Goal: Find specific page/section: Find specific page/section

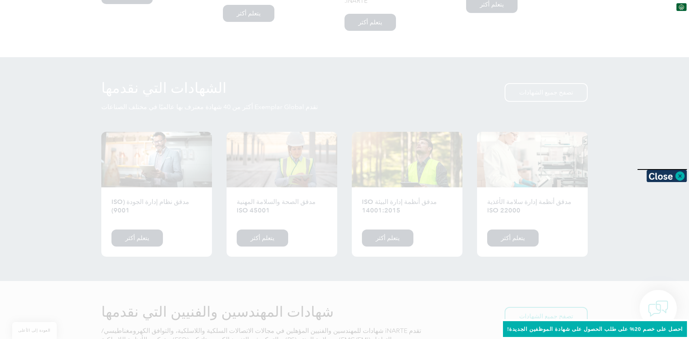
scroll to position [700, 0]
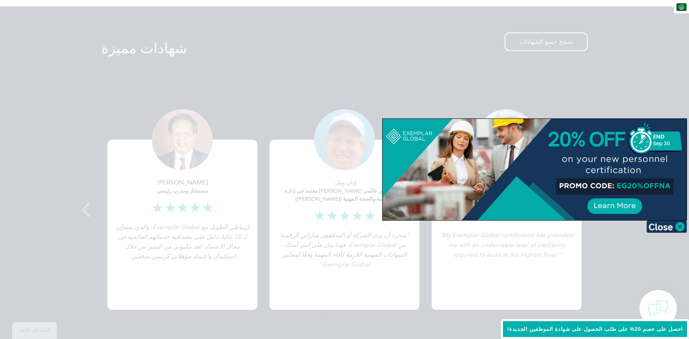
scroll to position [1468, 0]
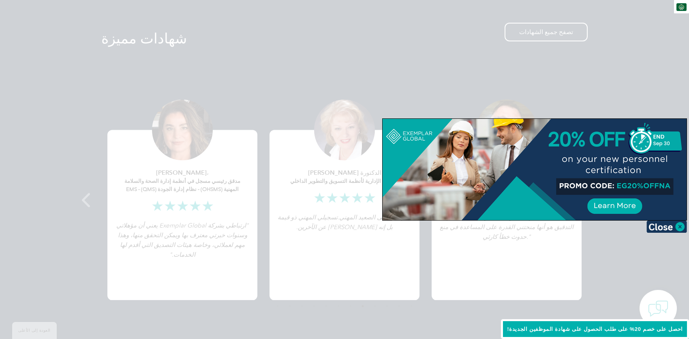
click at [236, 86] on div at bounding box center [344, 169] width 689 height 339
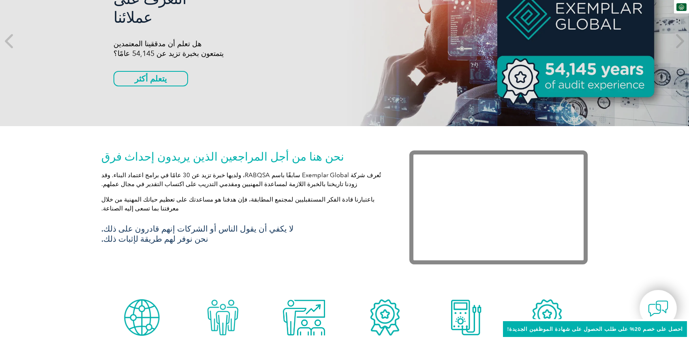
scroll to position [0, 0]
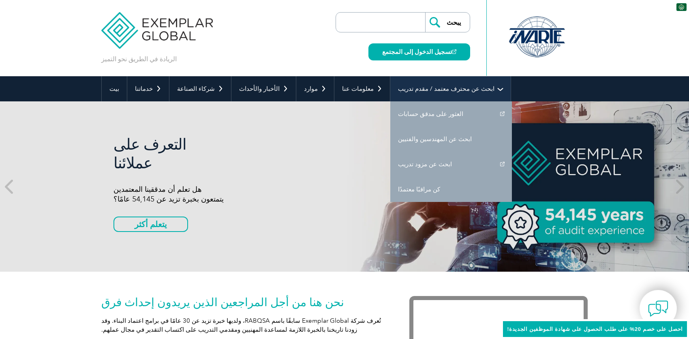
click at [402, 86] on font "ابحث عن محترف معتمد / مقدم تدريب" at bounding box center [446, 88] width 97 height 7
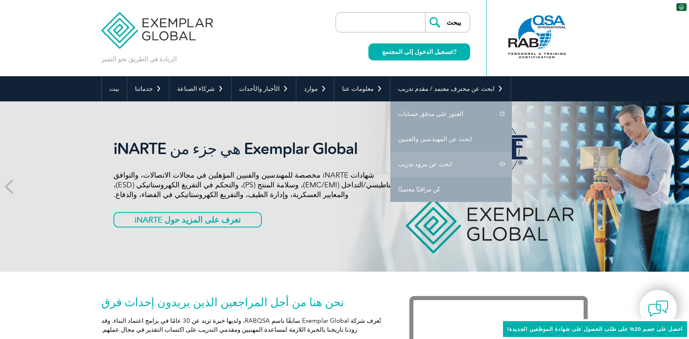
click at [398, 162] on font "ابحث عن مزود تدريب" at bounding box center [425, 164] width 54 height 7
